Goal: Task Accomplishment & Management: Manage account settings

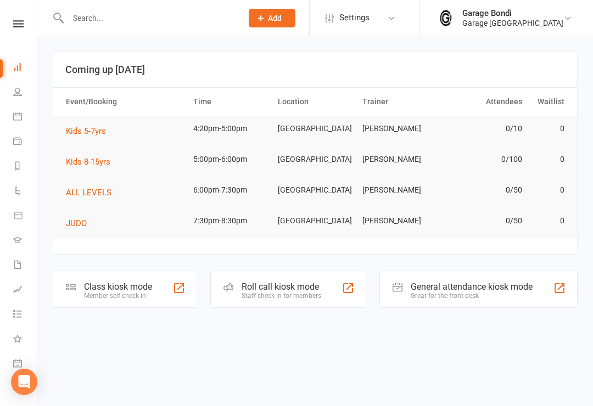
click at [21, 267] on icon at bounding box center [17, 264] width 9 height 9
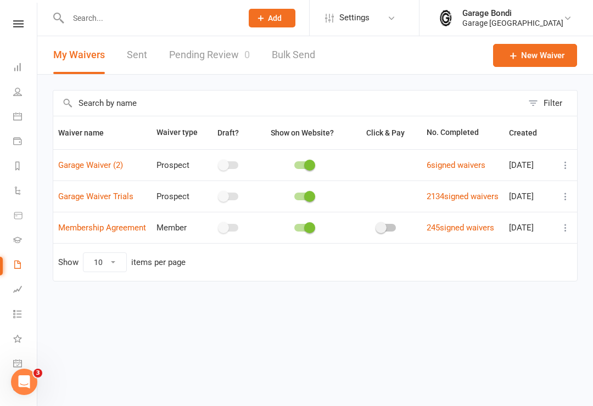
click at [571, 233] on icon at bounding box center [565, 227] width 11 height 11
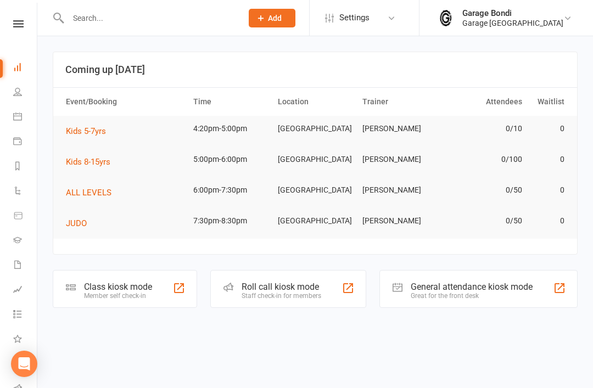
click at [132, 14] on input "text" at bounding box center [150, 17] width 170 height 15
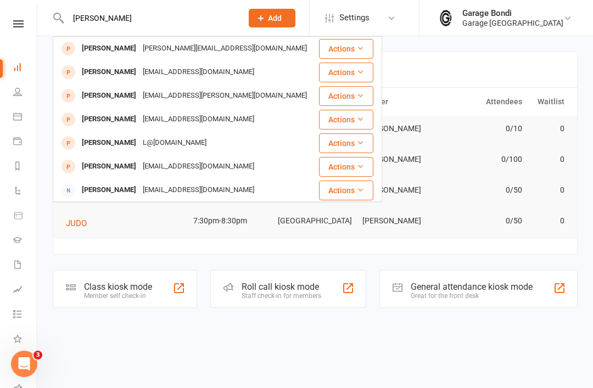
type input "[PERSON_NAME]"
click at [187, 46] on div "[PERSON_NAME][EMAIL_ADDRESS][DOMAIN_NAME]" at bounding box center [224, 49] width 171 height 16
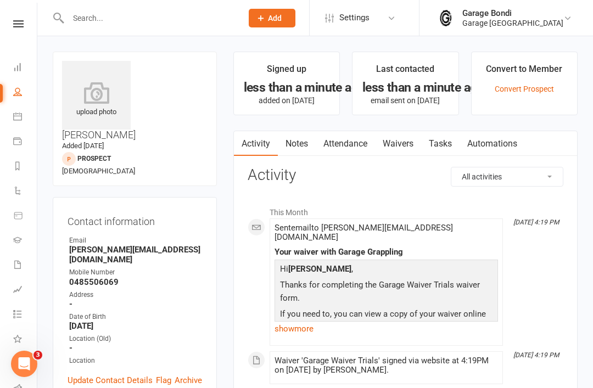
click at [514, 91] on link "Convert Prospect" at bounding box center [523, 89] width 59 height 9
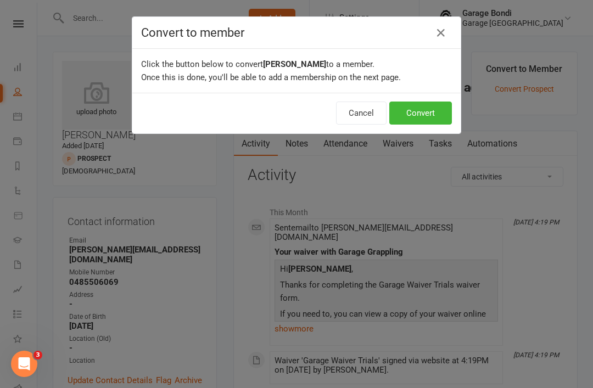
click at [420, 116] on button "Convert" at bounding box center [420, 113] width 63 height 23
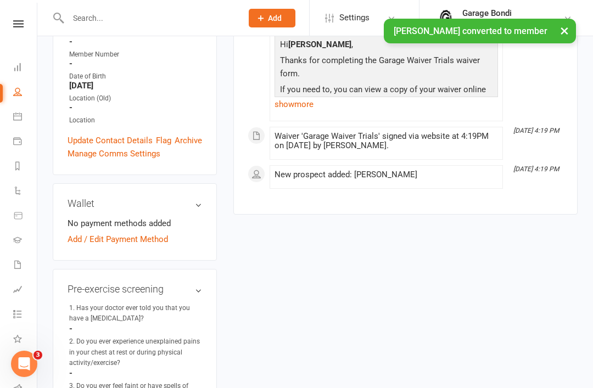
scroll to position [263, 0]
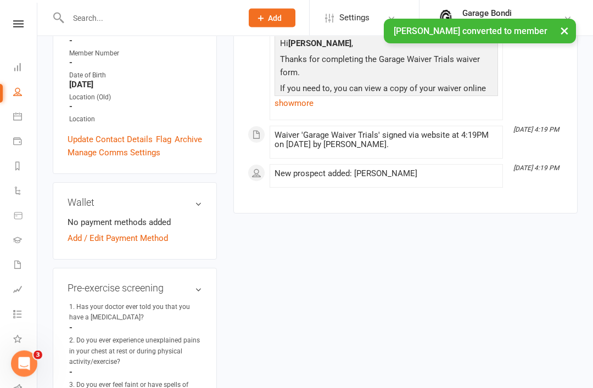
click at [137, 232] on link "Add / Edit Payment Method" at bounding box center [118, 238] width 100 height 13
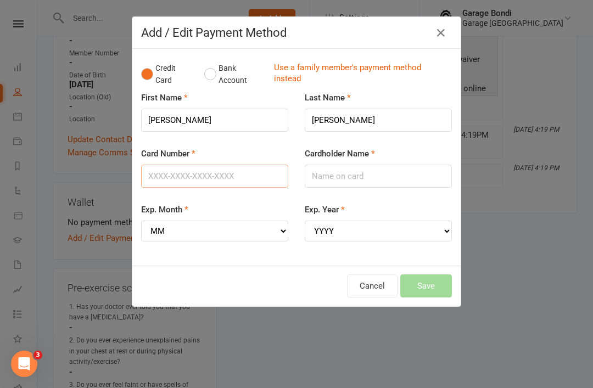
click at [167, 169] on input "Card Number" at bounding box center [214, 176] width 147 height 23
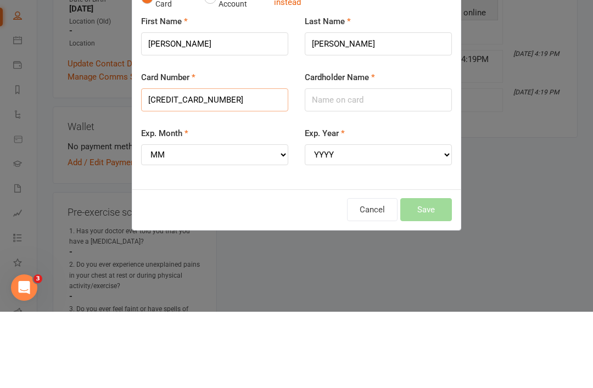
type input "[CREDIT_CARD_NUMBER]"
click at [412, 165] on input "Cardholder Name" at bounding box center [378, 176] width 147 height 23
type input "[PERSON_NAME]"
click at [274, 221] on select "MM 01 02 03 04 05 06 07 08 09 10 11 12" at bounding box center [214, 231] width 147 height 21
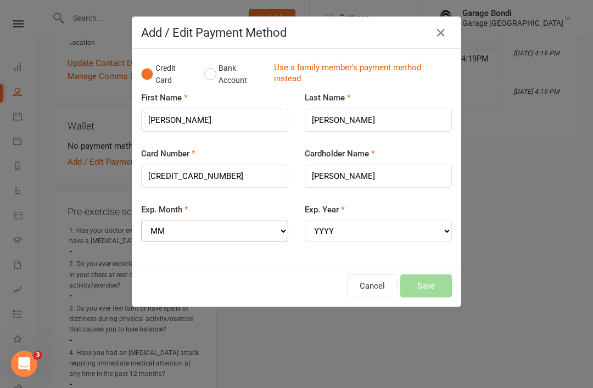
select select "12"
click at [365, 226] on select "YYYY 2025 2026 2027 2028 2029 2030 2031 2032 2033 2034" at bounding box center [378, 231] width 147 height 21
select select "2029"
click at [432, 280] on button "Save" at bounding box center [426, 285] width 52 height 23
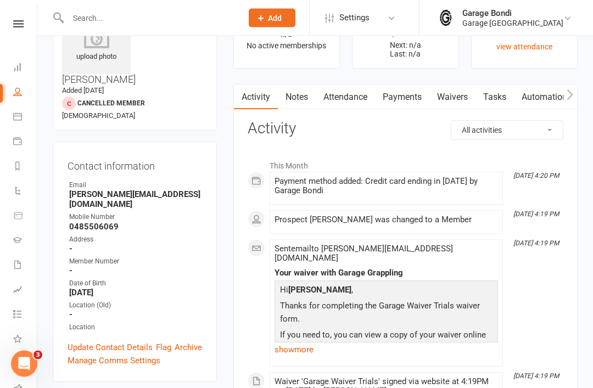
scroll to position [55, 0]
